Goal: Check status: Check status

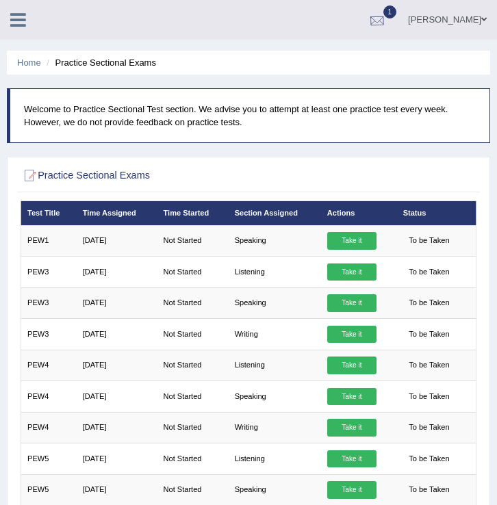
click at [367, 14] on div at bounding box center [377, 20] width 21 height 21
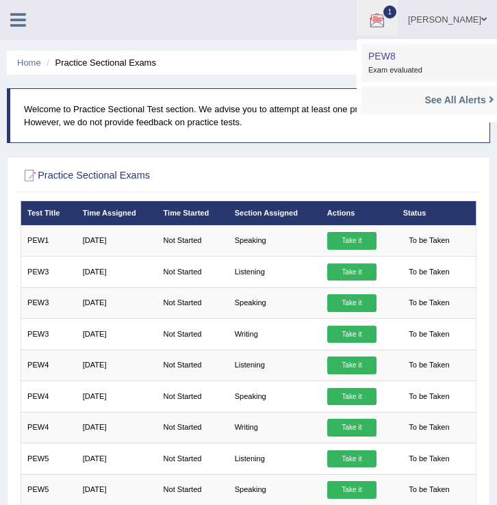
click at [380, 55] on link "PEW8 Sep 1, 2025 Exam evaluated" at bounding box center [459, 63] width 189 height 32
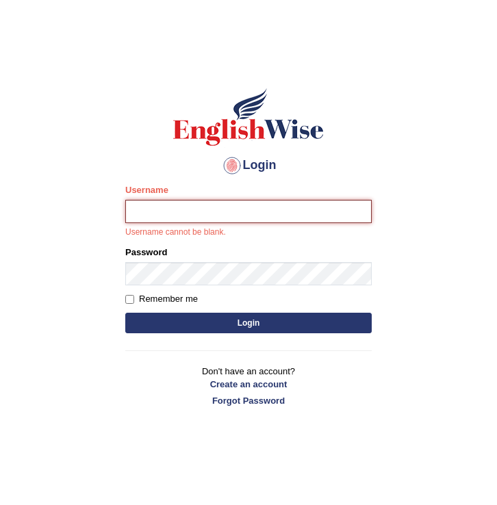
type input "Hasan_thapa"
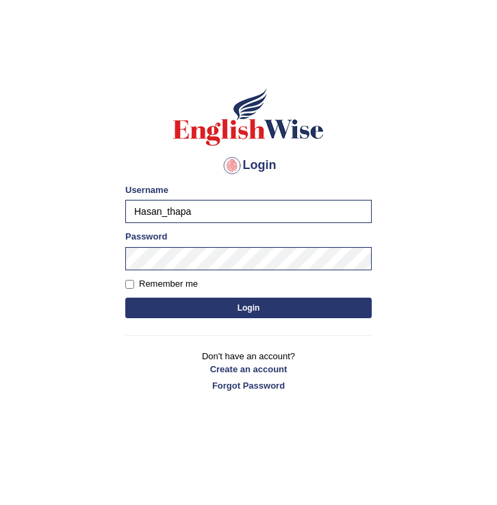
click at [216, 310] on button "Login" at bounding box center [248, 308] width 247 height 21
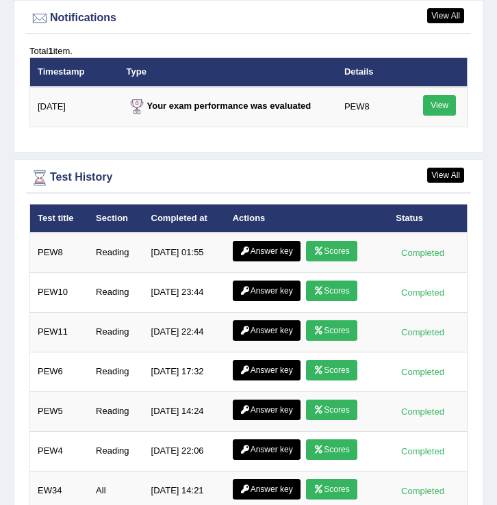
scroll to position [2334, 0]
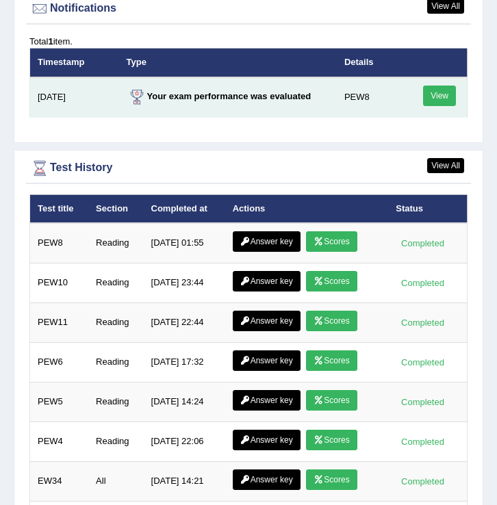
click at [447, 101] on link "View" at bounding box center [439, 96] width 33 height 21
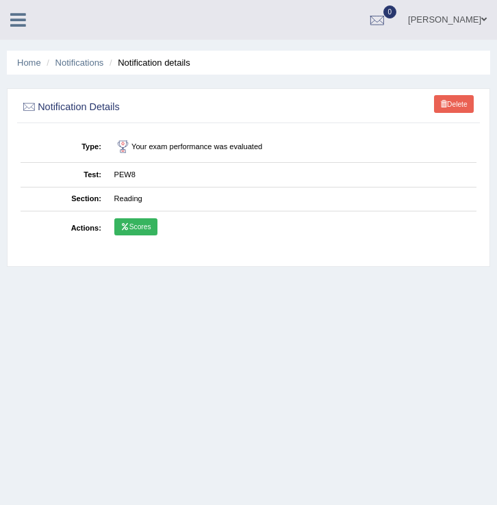
click at [129, 226] on link "Scores" at bounding box center [135, 227] width 43 height 18
click at [367, 18] on div at bounding box center [377, 20] width 21 height 21
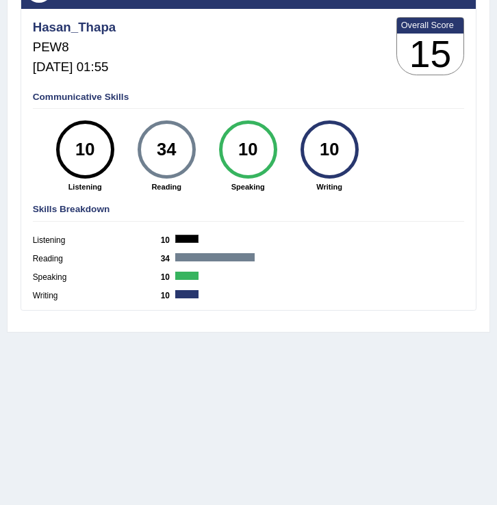
scroll to position [214, 0]
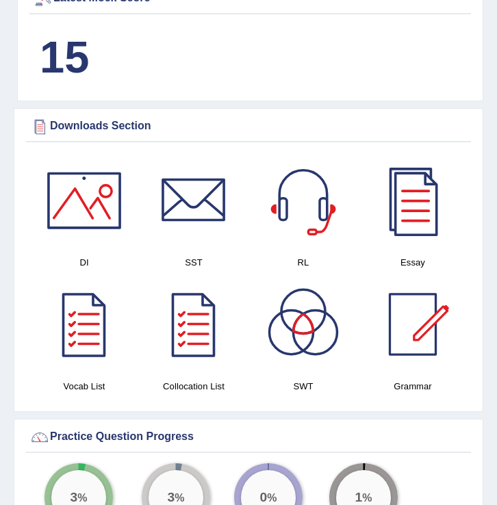
scroll to position [1144, 0]
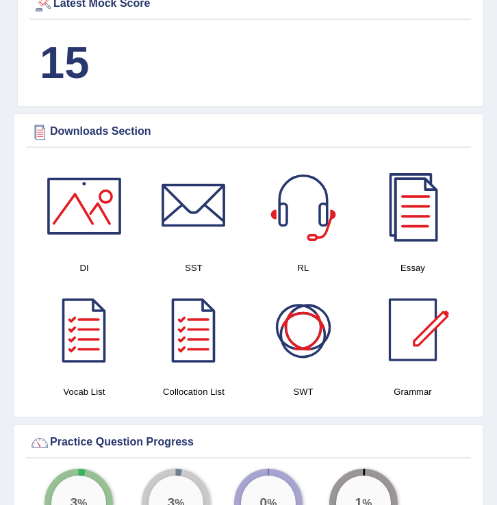
click at [416, 223] on div at bounding box center [413, 206] width 96 height 96
